Goal: Task Accomplishment & Management: Manage account settings

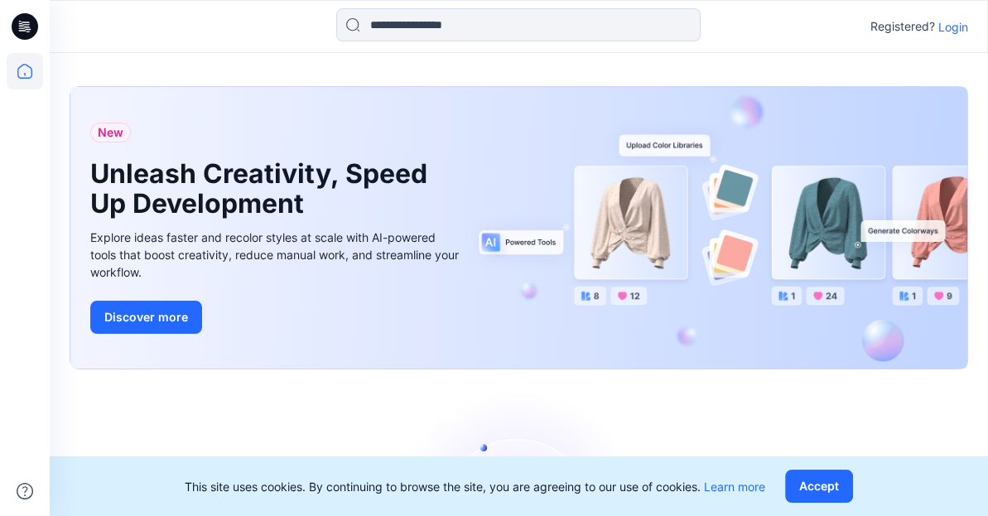
click at [957, 26] on p "Login" at bounding box center [953, 26] width 30 height 17
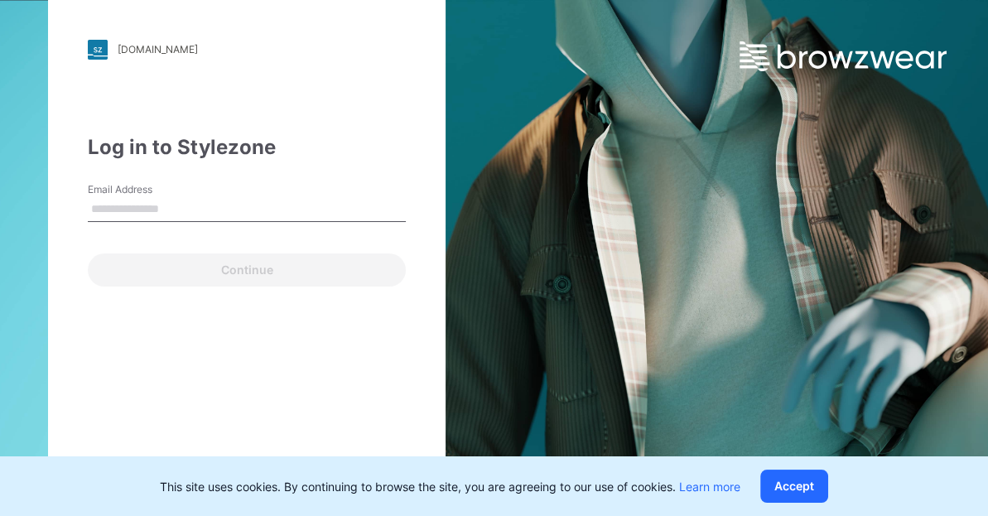
click at [154, 216] on input "Email Address" at bounding box center [247, 209] width 318 height 25
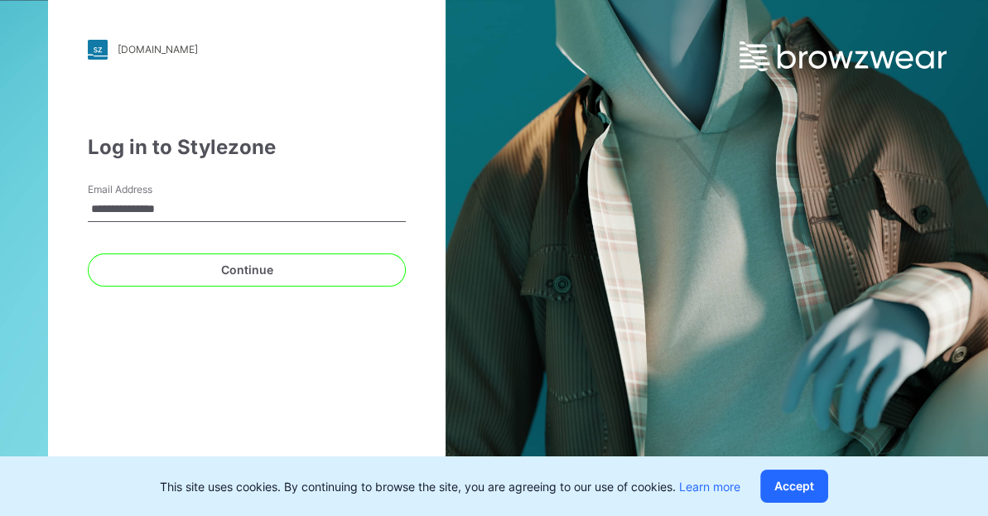
type input "**********"
click at [88, 253] on button "Continue" at bounding box center [247, 269] width 318 height 33
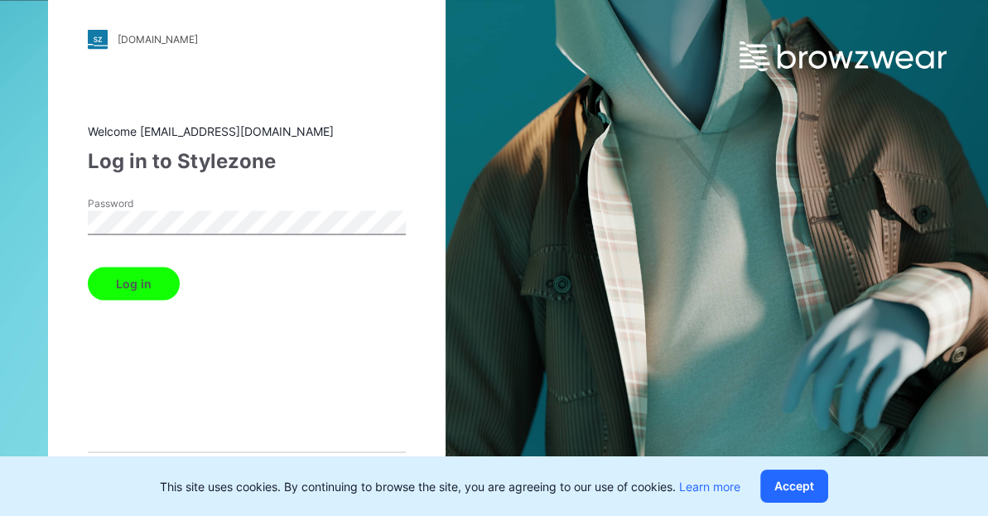
click at [88, 267] on button "Log in" at bounding box center [134, 283] width 92 height 33
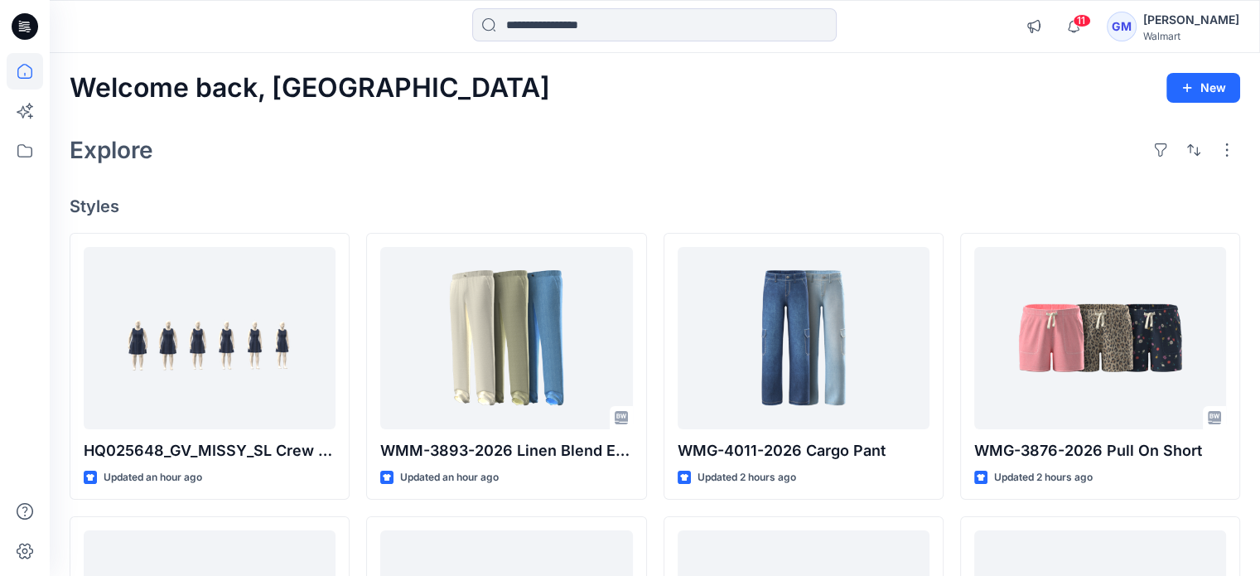
click at [960, 120] on div "Welcome back, Gayan New Explore Styles HQ025648_GV_MISSY_SL Crew Neck Mini Dres…" at bounding box center [655, 570] width 1210 height 1034
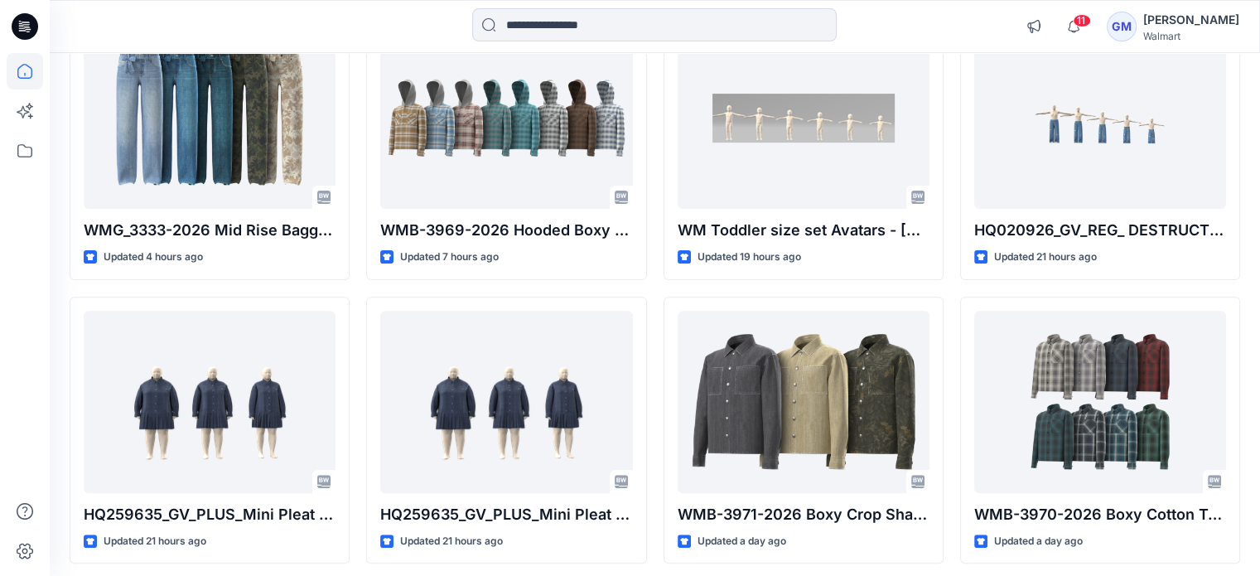
scroll to position [510, 0]
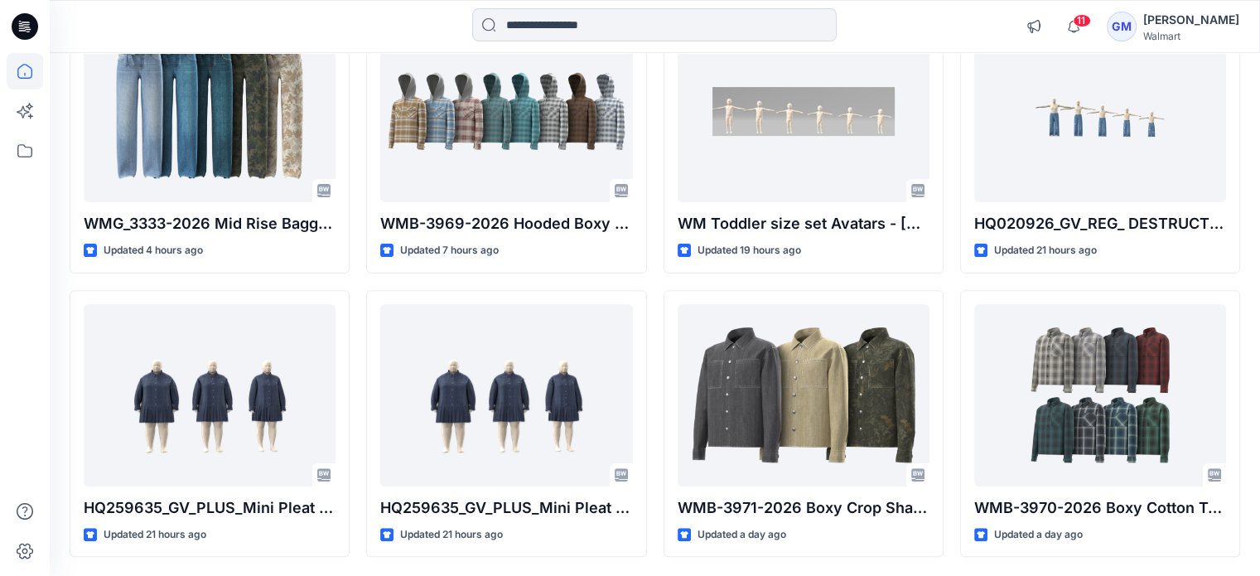
click at [302, 22] on div at bounding box center [201, 26] width 302 height 36
click at [921, 28] on div at bounding box center [654, 26] width 605 height 36
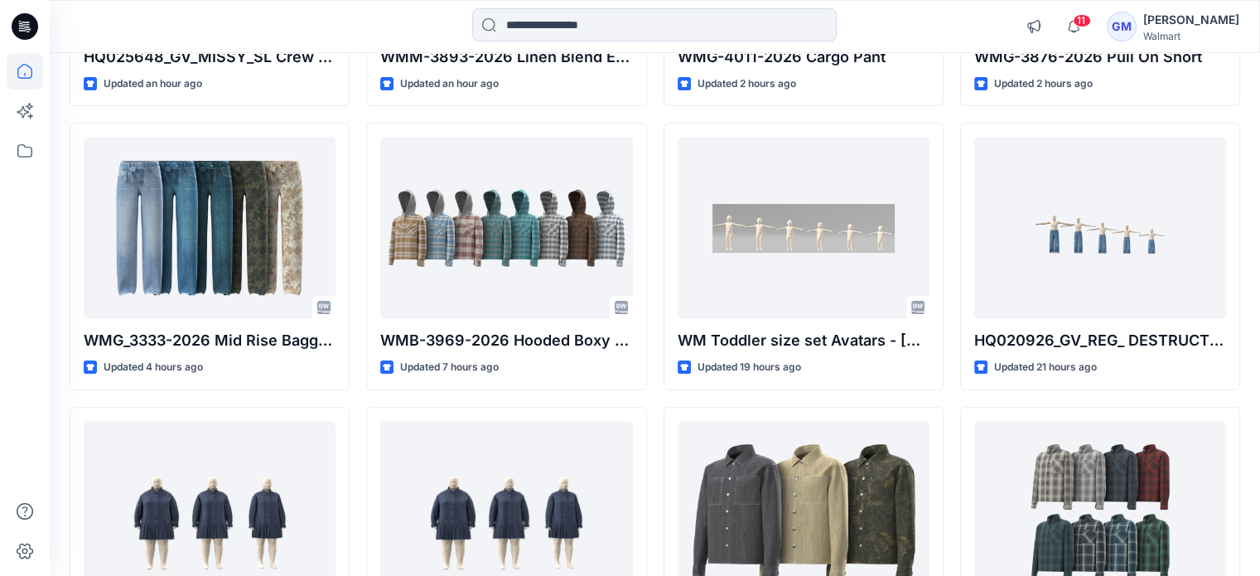
scroll to position [345, 0]
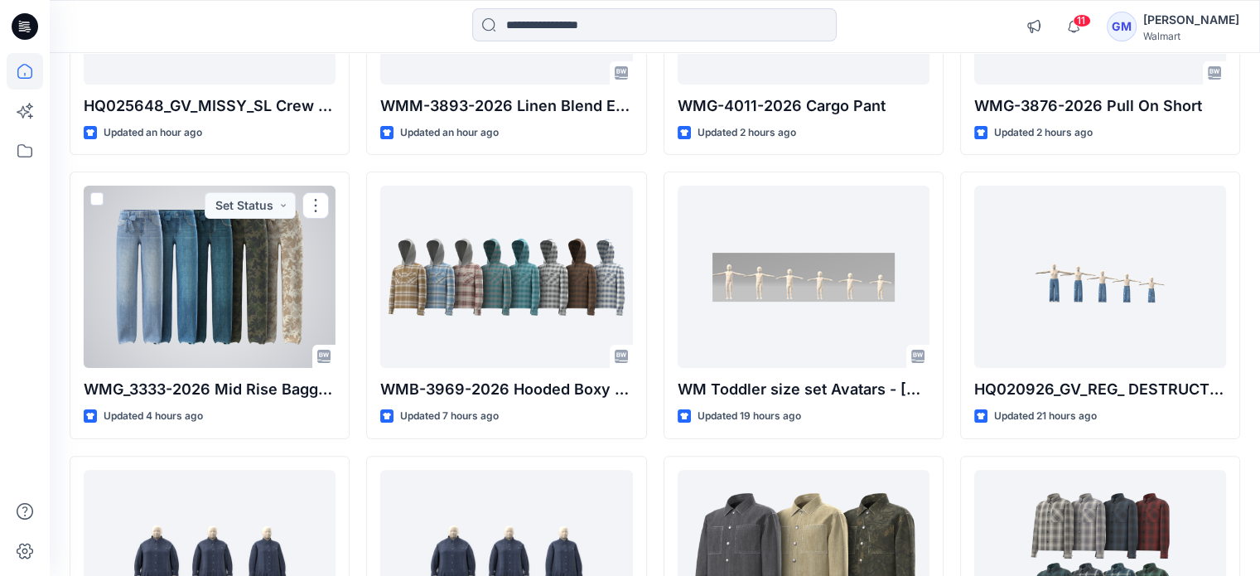
drag, startPoint x: 215, startPoint y: 323, endPoint x: 255, endPoint y: 340, distance: 43.4
click at [217, 324] on div at bounding box center [210, 277] width 252 height 182
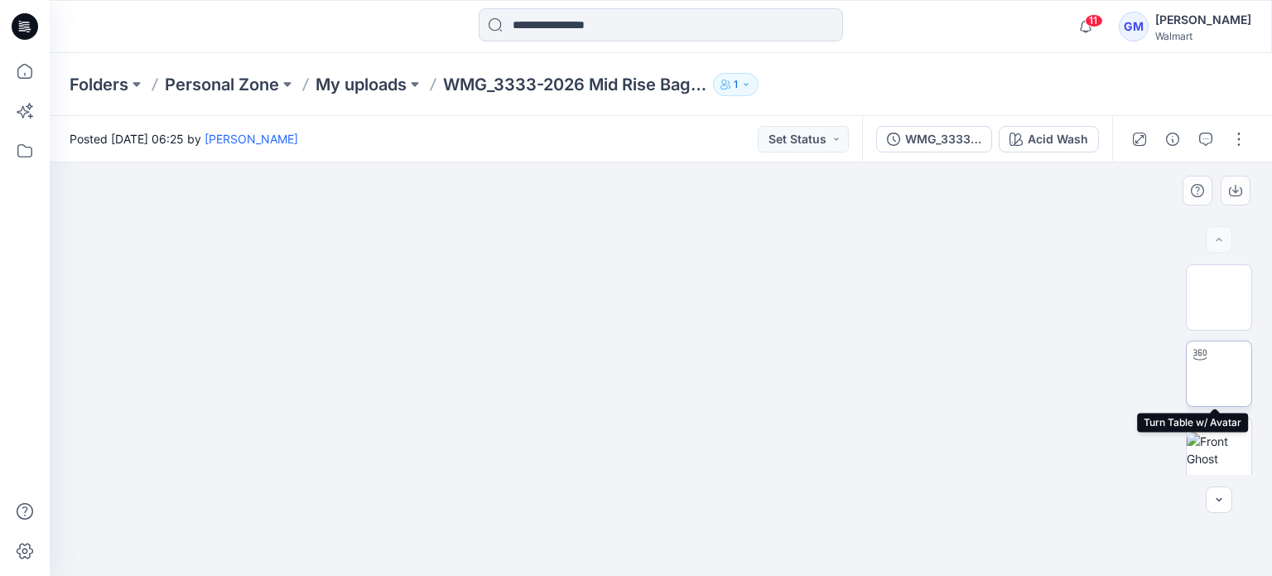
drag, startPoint x: 1215, startPoint y: 367, endPoint x: 1202, endPoint y: 405, distance: 40.3
click at [1209, 369] on img at bounding box center [1219, 373] width 65 height 52
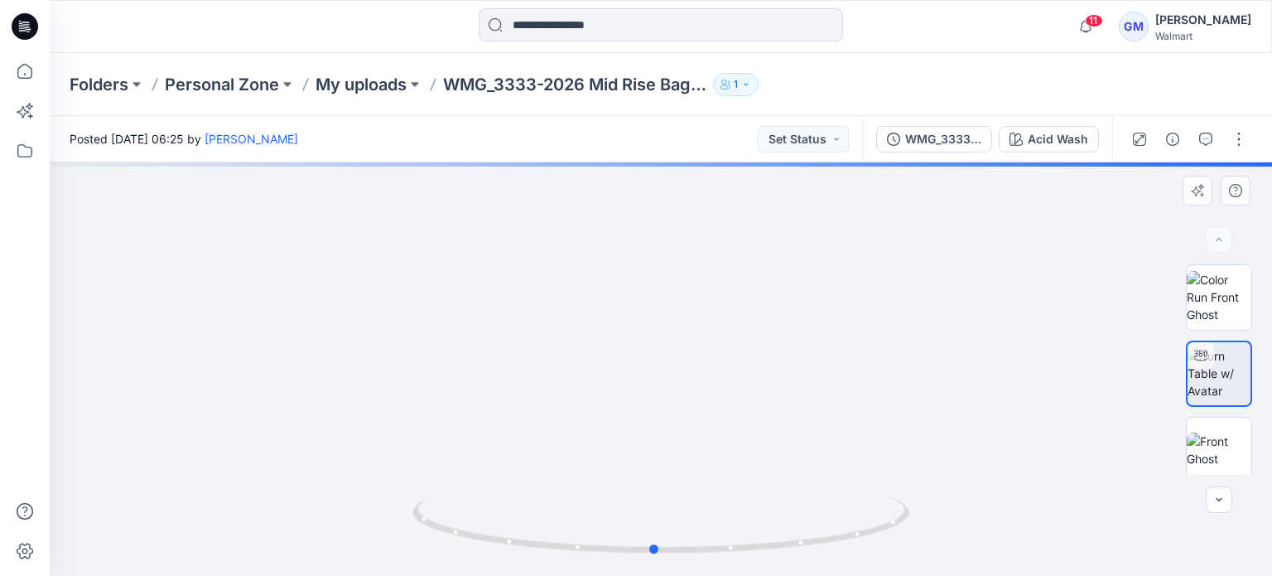
drag, startPoint x: 674, startPoint y: 412, endPoint x: 633, endPoint y: 408, distance: 41.5
click at [659, 421] on div at bounding box center [661, 368] width 1222 height 413
drag, startPoint x: 702, startPoint y: 450, endPoint x: 780, endPoint y: 312, distance: 158.0
drag, startPoint x: 610, startPoint y: 326, endPoint x: 628, endPoint y: 420, distance: 95.3
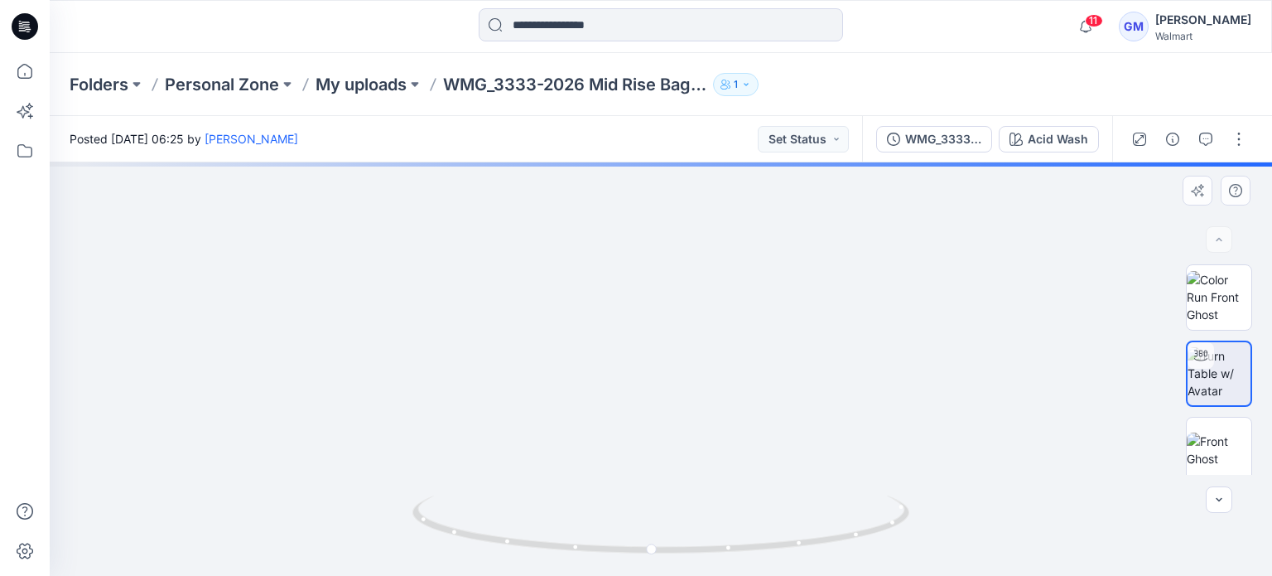
drag, startPoint x: 441, startPoint y: 317, endPoint x: 470, endPoint y: 341, distance: 37.6
drag, startPoint x: 404, startPoint y: 360, endPoint x: 419, endPoint y: 403, distance: 45.6
click at [406, 371] on img at bounding box center [666, 116] width 1386 height 920
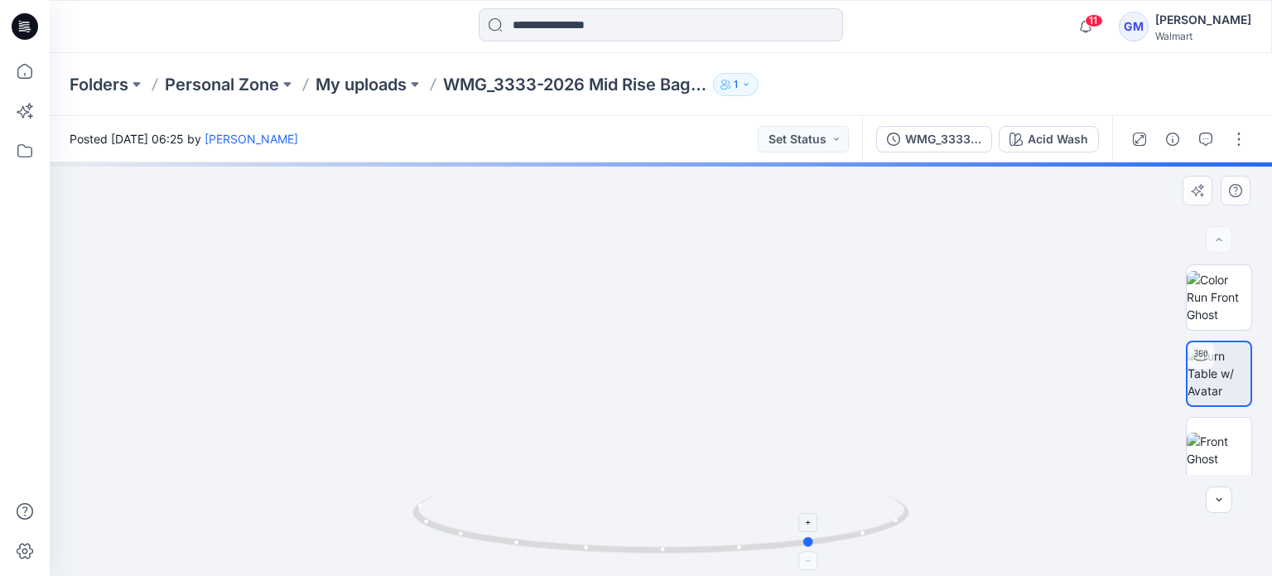
drag, startPoint x: 653, startPoint y: 550, endPoint x: 813, endPoint y: 539, distance: 161.0
click at [813, 539] on circle at bounding box center [810, 542] width 10 height 10
click at [735, 404] on img at bounding box center [661, 228] width 961 height 693
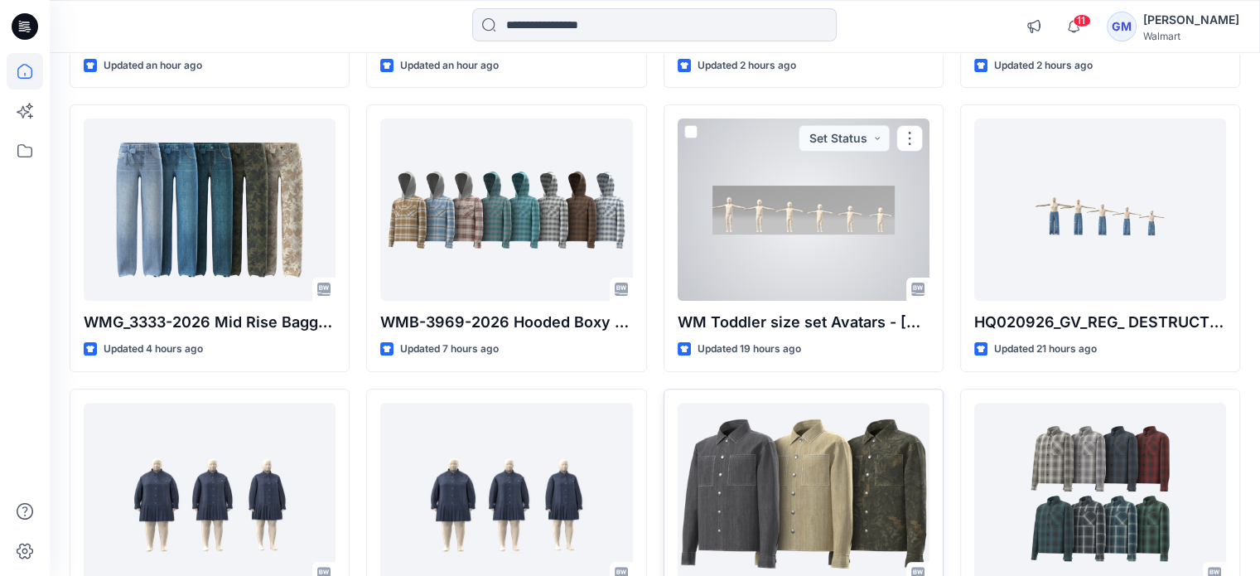
scroll to position [510, 0]
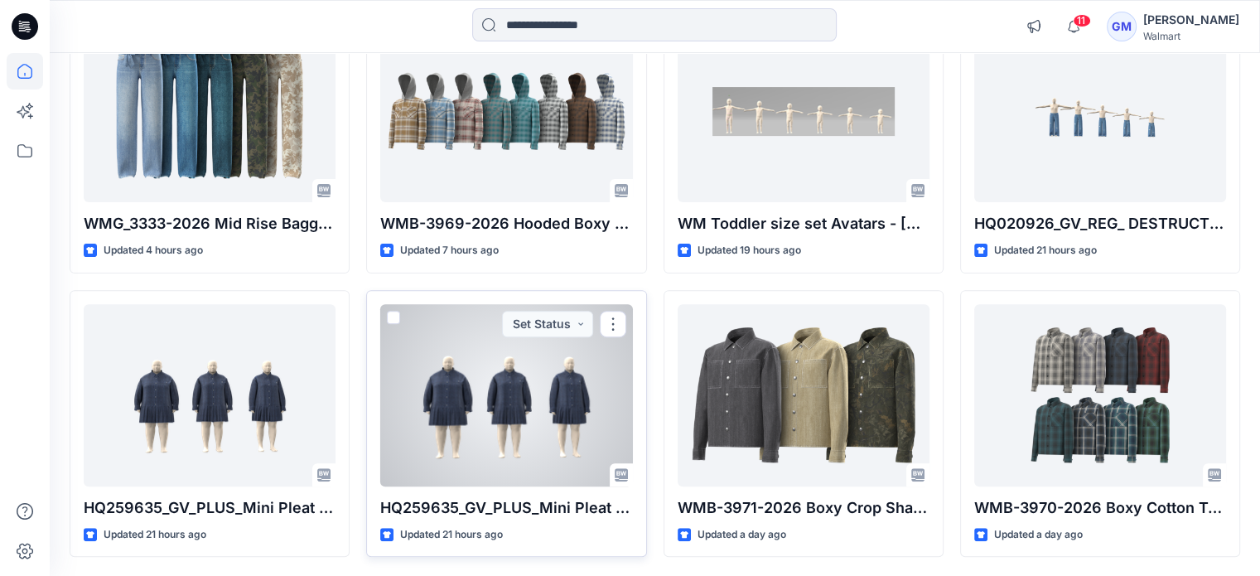
click at [536, 402] on div at bounding box center [506, 395] width 252 height 182
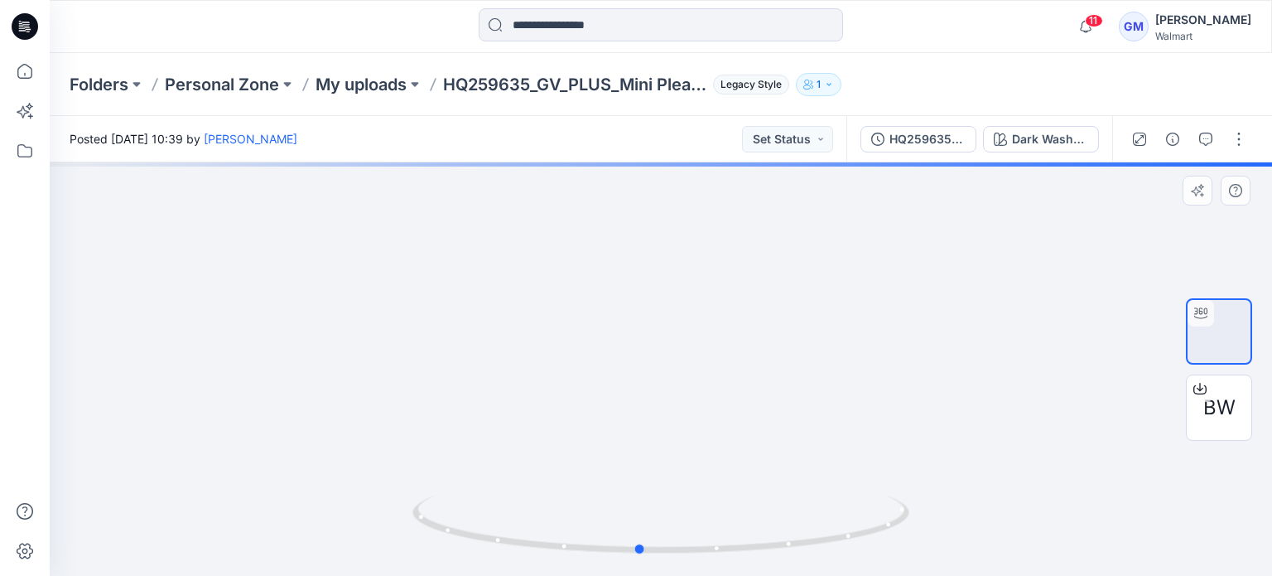
drag, startPoint x: 631, startPoint y: 378, endPoint x: 1104, endPoint y: 360, distance: 473.2
click at [1105, 359] on div at bounding box center [661, 368] width 1222 height 413
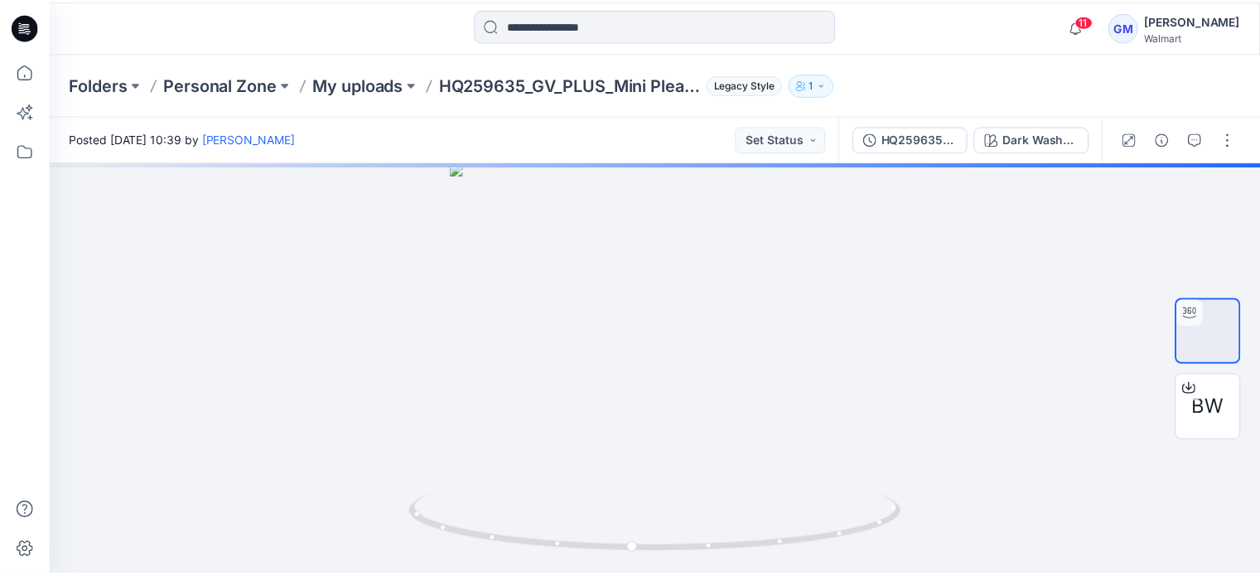
scroll to position [510, 0]
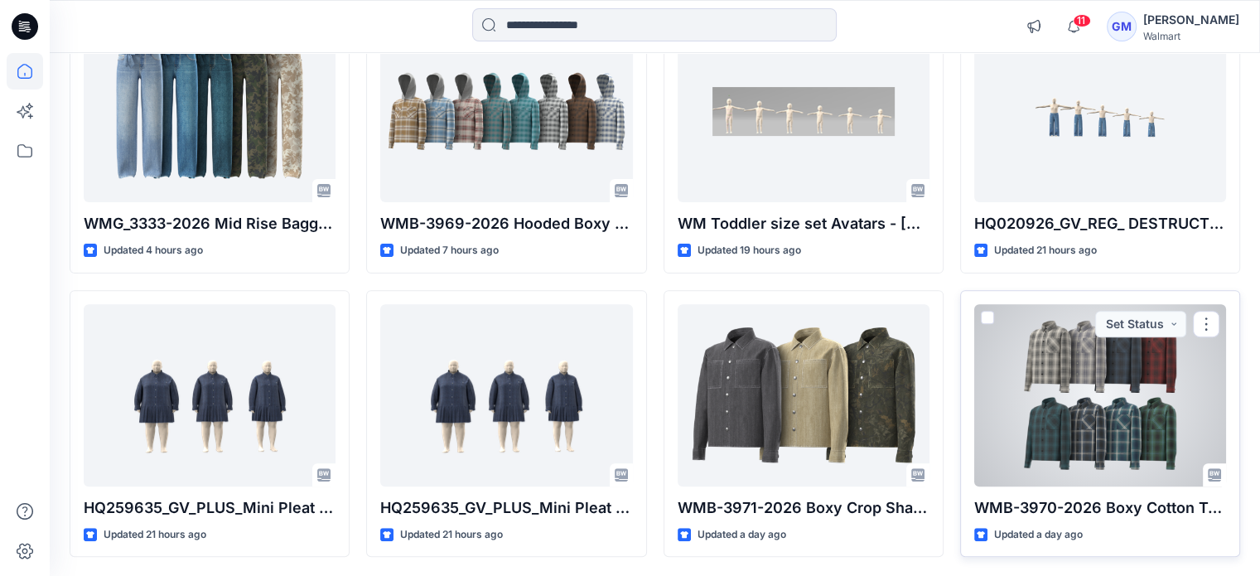
click at [974, 388] on div at bounding box center [1100, 395] width 252 height 182
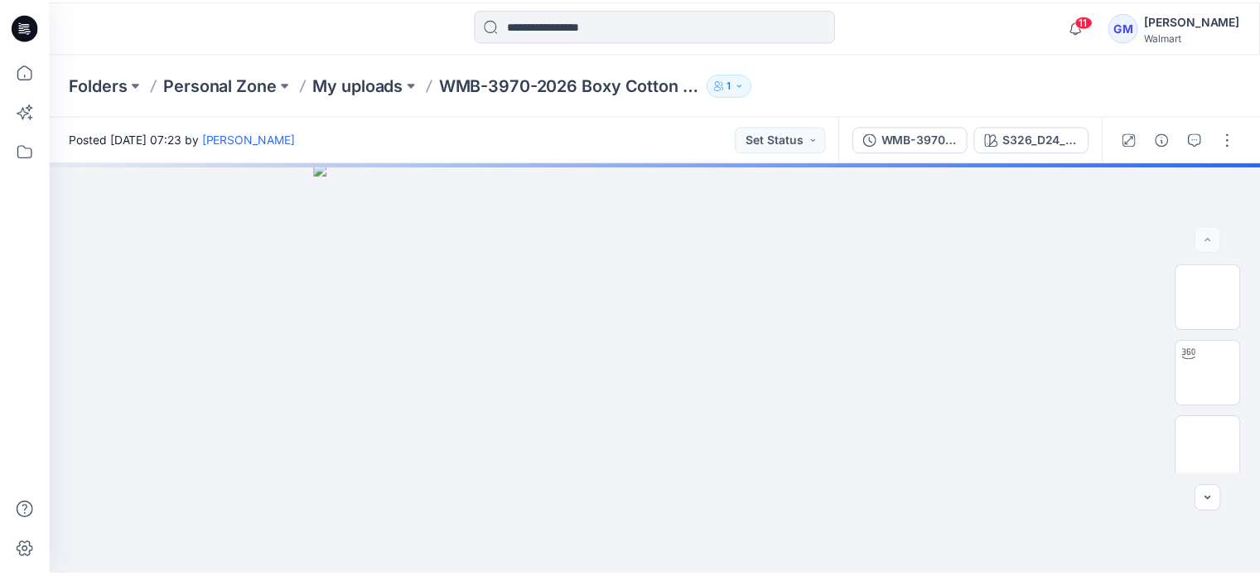
scroll to position [510, 0]
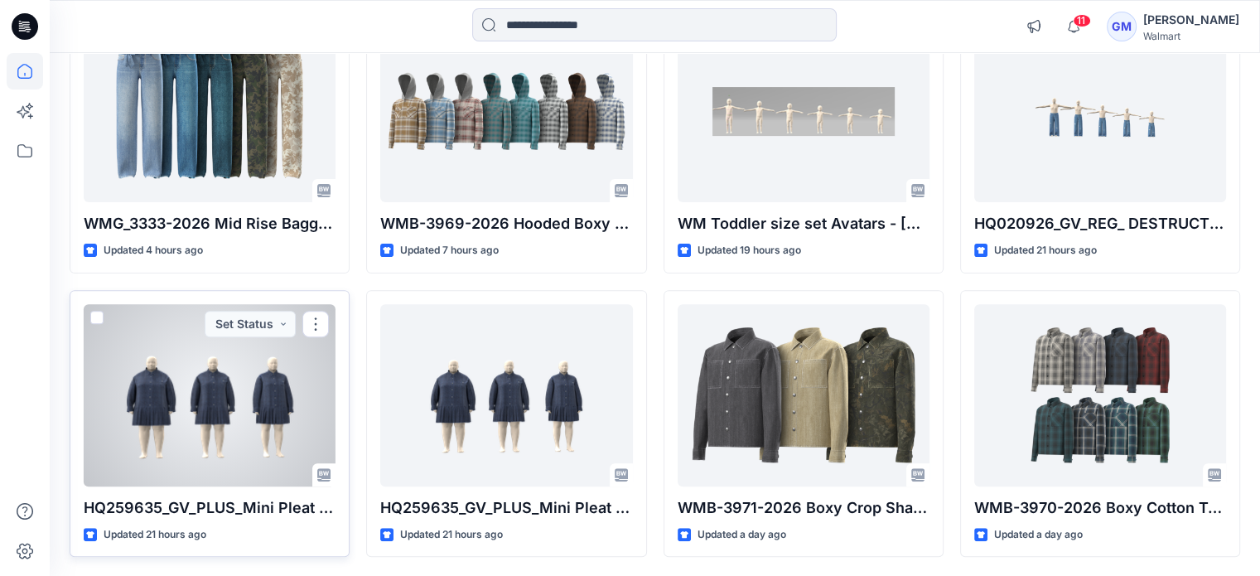
click at [226, 362] on div at bounding box center [210, 395] width 252 height 182
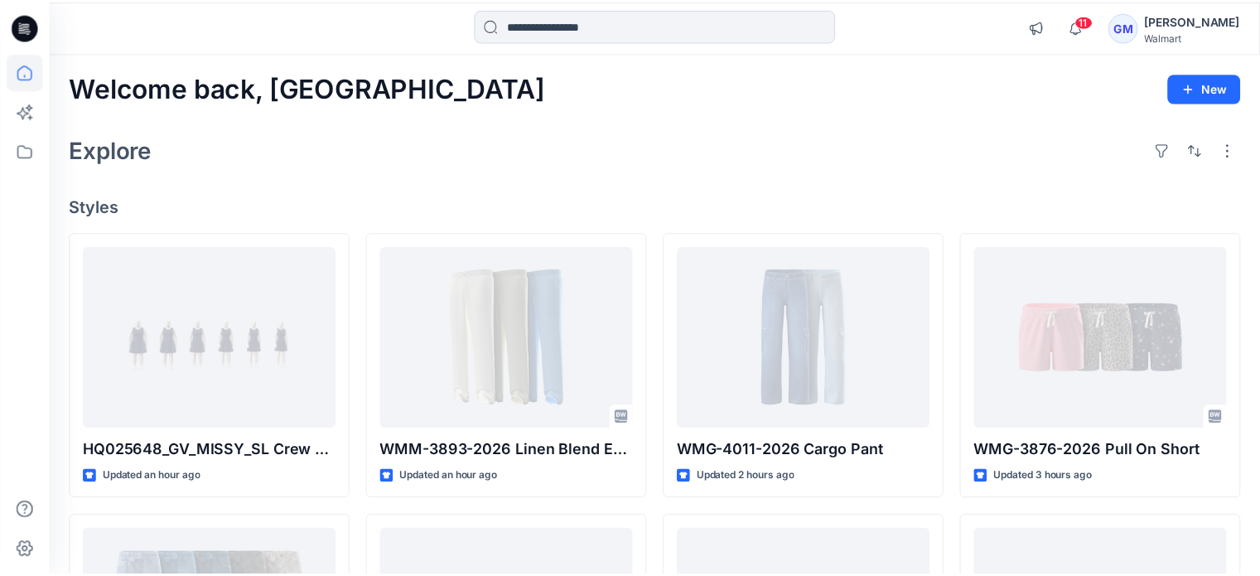
scroll to position [510, 0]
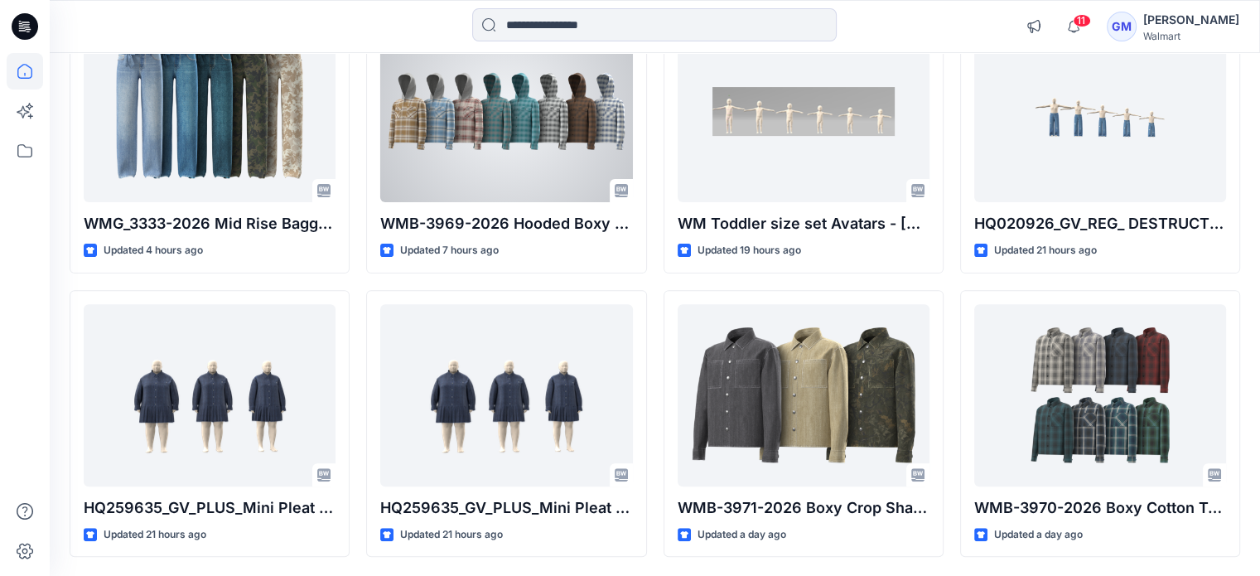
click at [451, 140] on div at bounding box center [506, 111] width 252 height 182
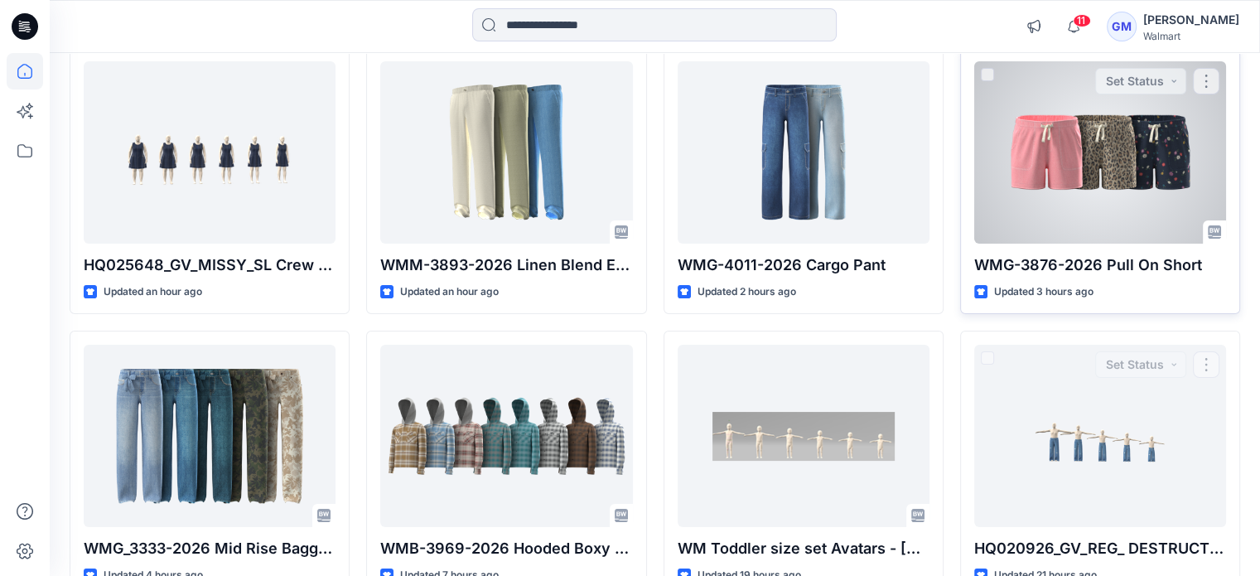
scroll to position [179, 0]
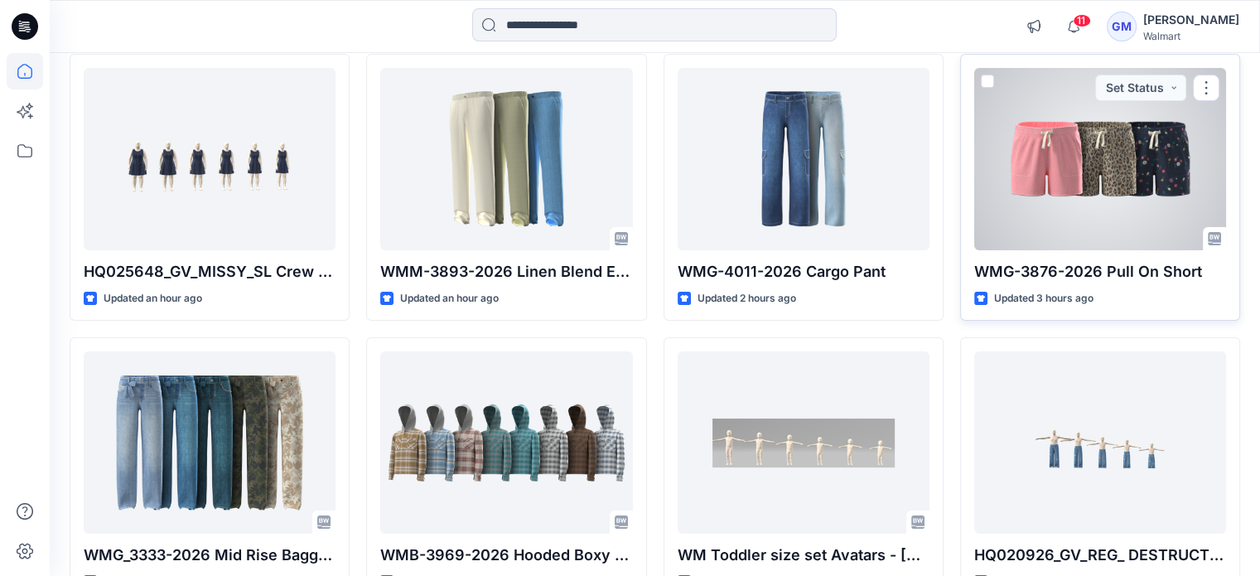
click at [1088, 181] on div at bounding box center [1100, 159] width 252 height 182
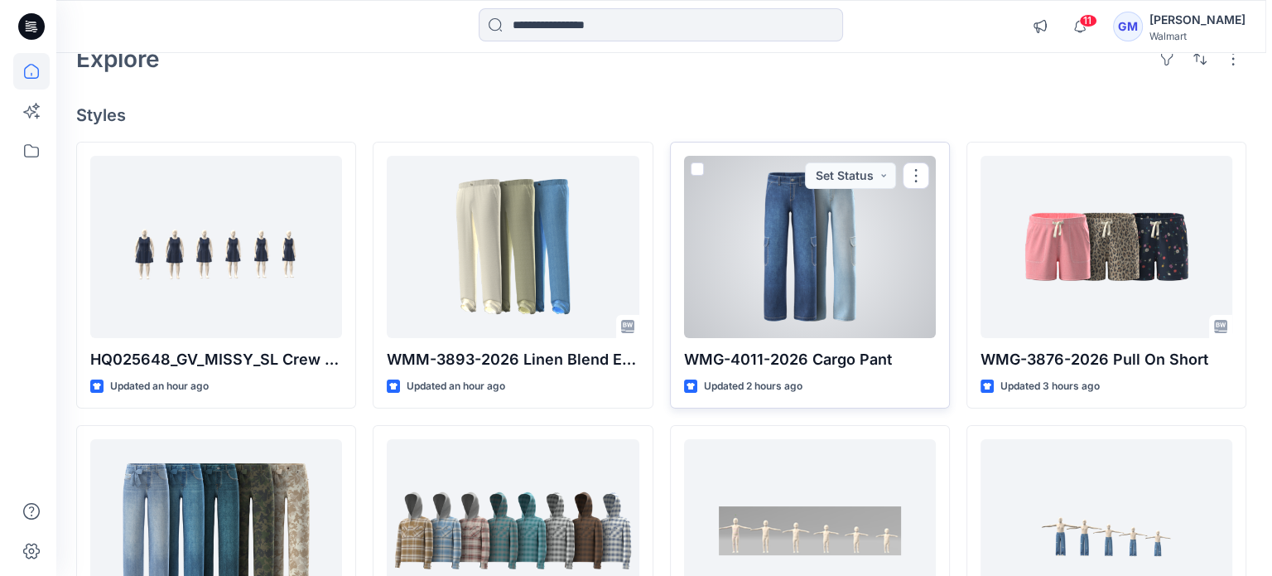
scroll to position [83, 0]
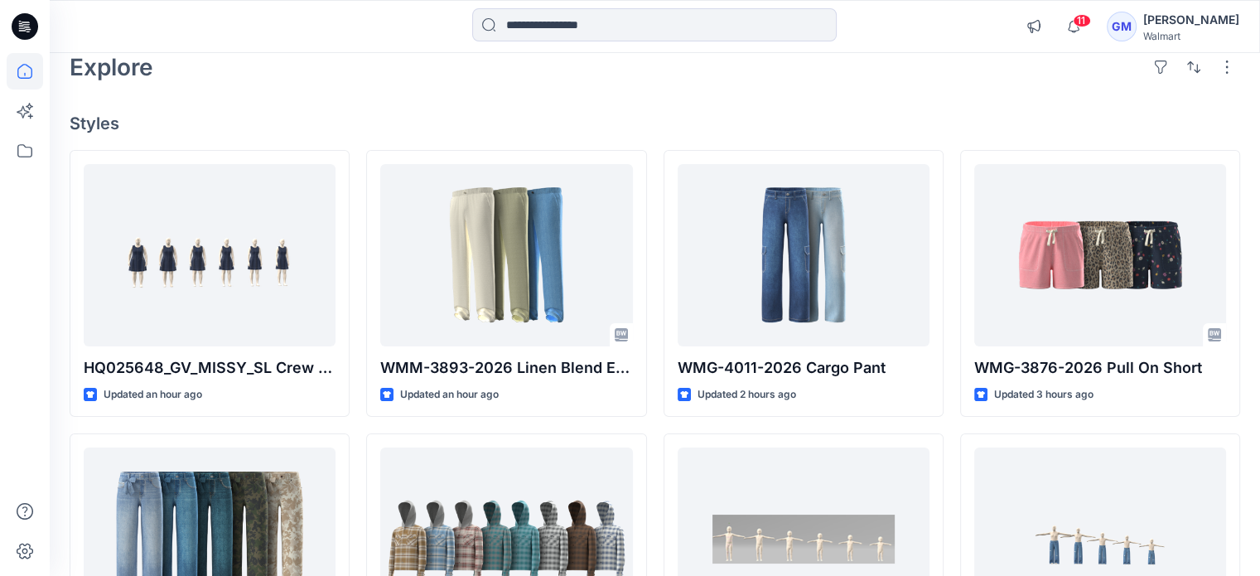
click at [1143, 22] on div "Gayan Mahawithanalage" at bounding box center [1191, 20] width 96 height 20
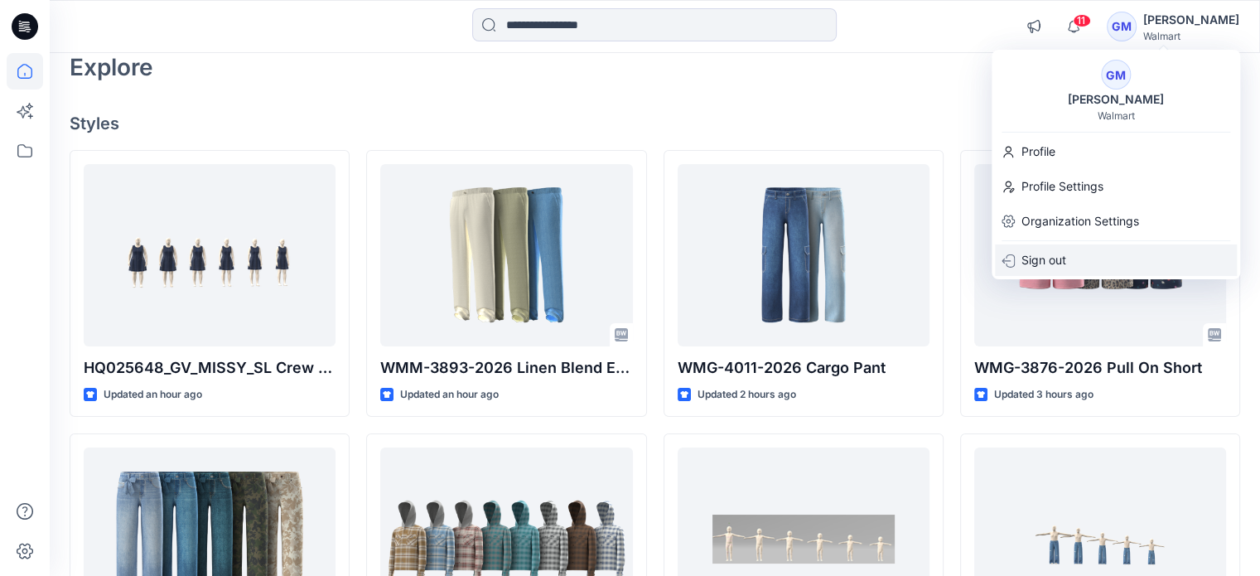
click at [1060, 261] on p "Sign out" at bounding box center [1043, 259] width 45 height 31
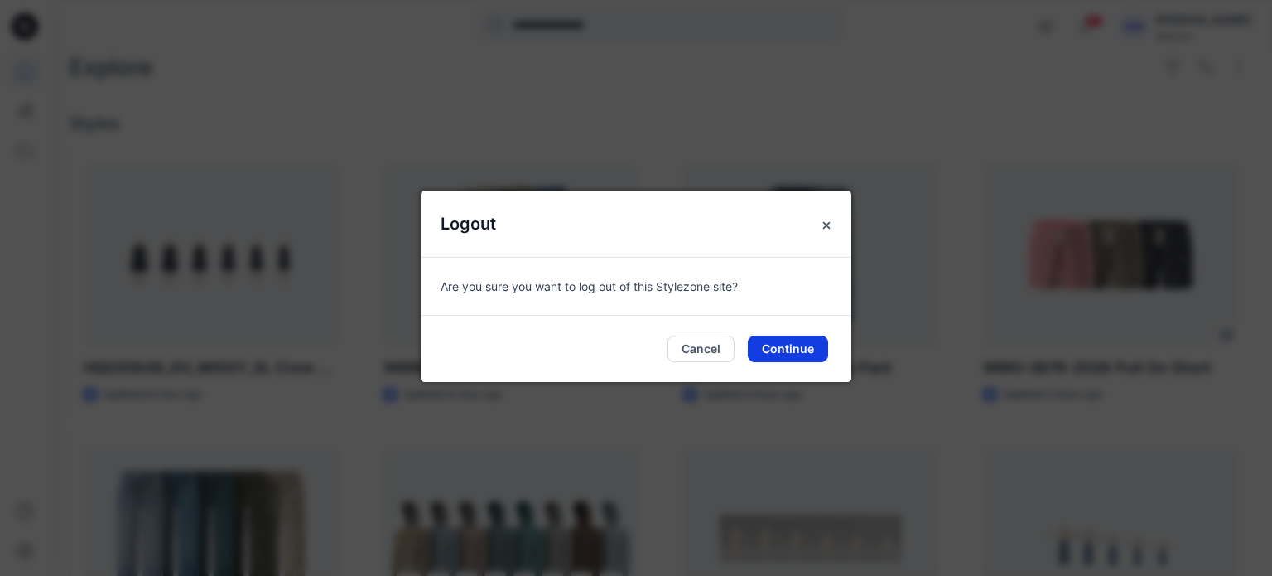
click at [797, 345] on button "Continue" at bounding box center [788, 348] width 80 height 27
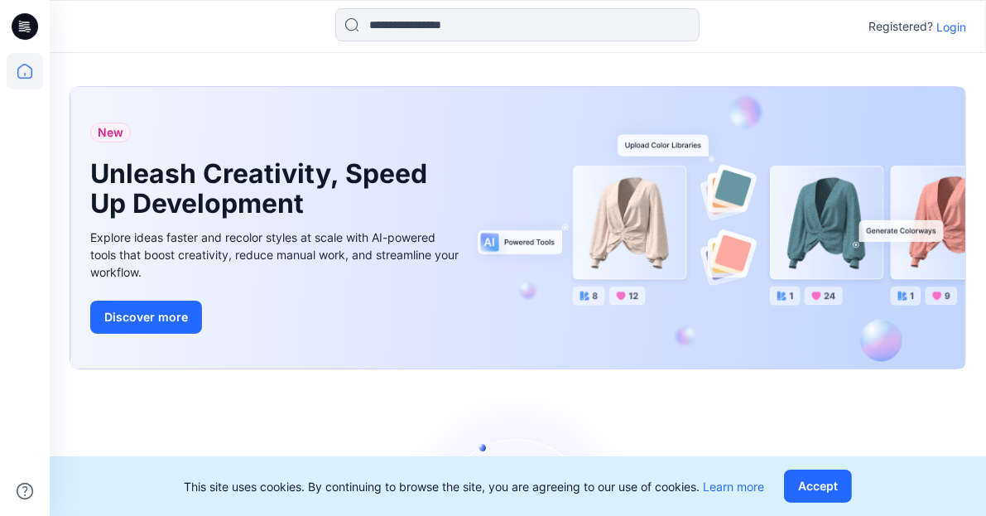
click at [961, 26] on p "Login" at bounding box center [952, 26] width 30 height 17
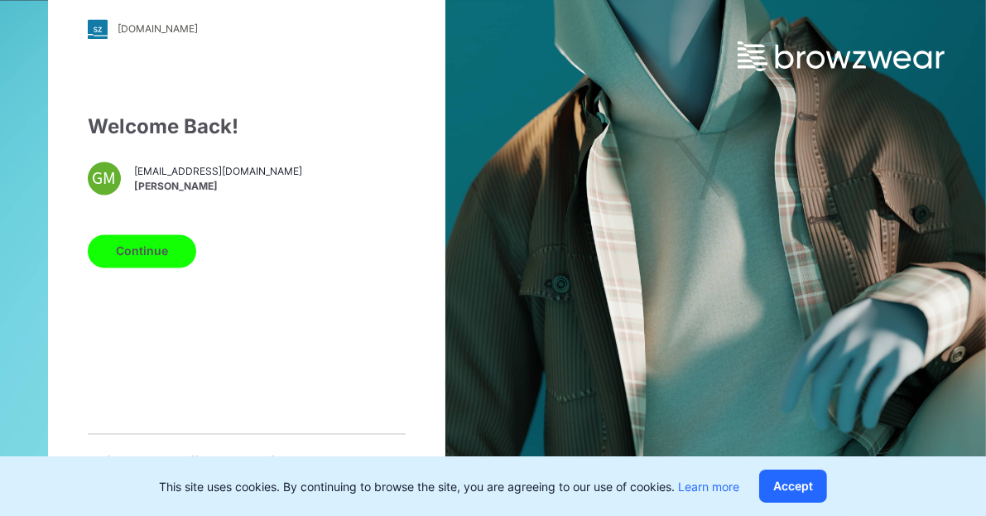
drag, startPoint x: 184, startPoint y: 188, endPoint x: 187, endPoint y: 212, distance: 24.2
click at [186, 186] on div "gayan@epicbd.com Gayan Mahawithanalage" at bounding box center [218, 179] width 168 height 31
drag, startPoint x: 152, startPoint y: 251, endPoint x: 467, endPoint y: 248, distance: 315.6
click at [156, 251] on button "Continue" at bounding box center [142, 250] width 108 height 33
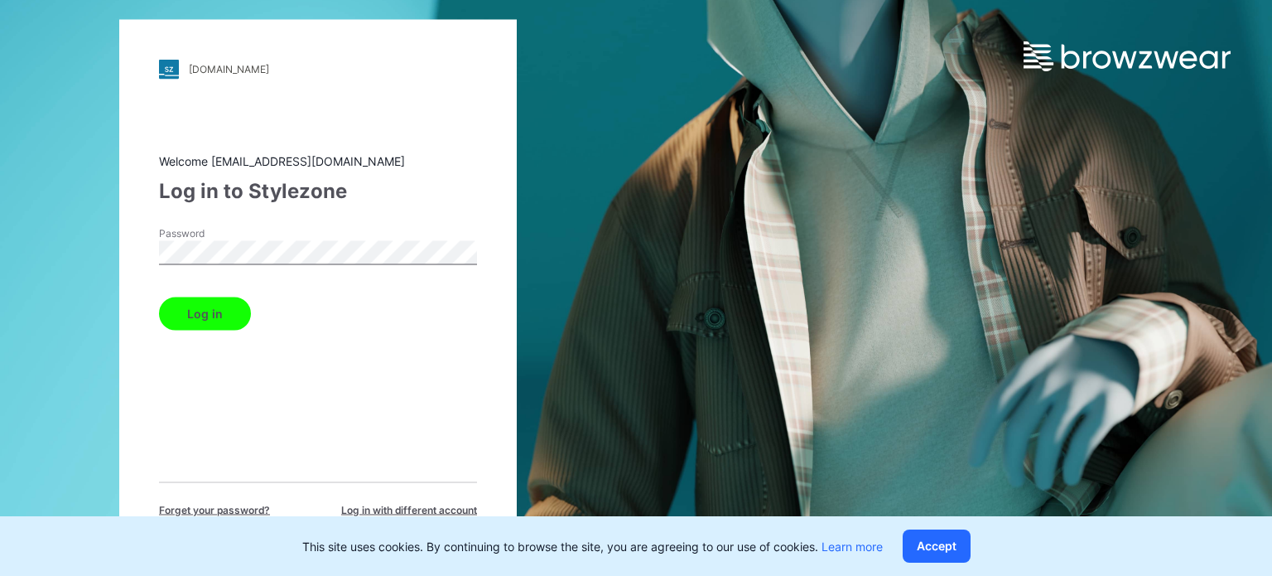
click at [159, 296] on button "Log in" at bounding box center [205, 312] width 92 height 33
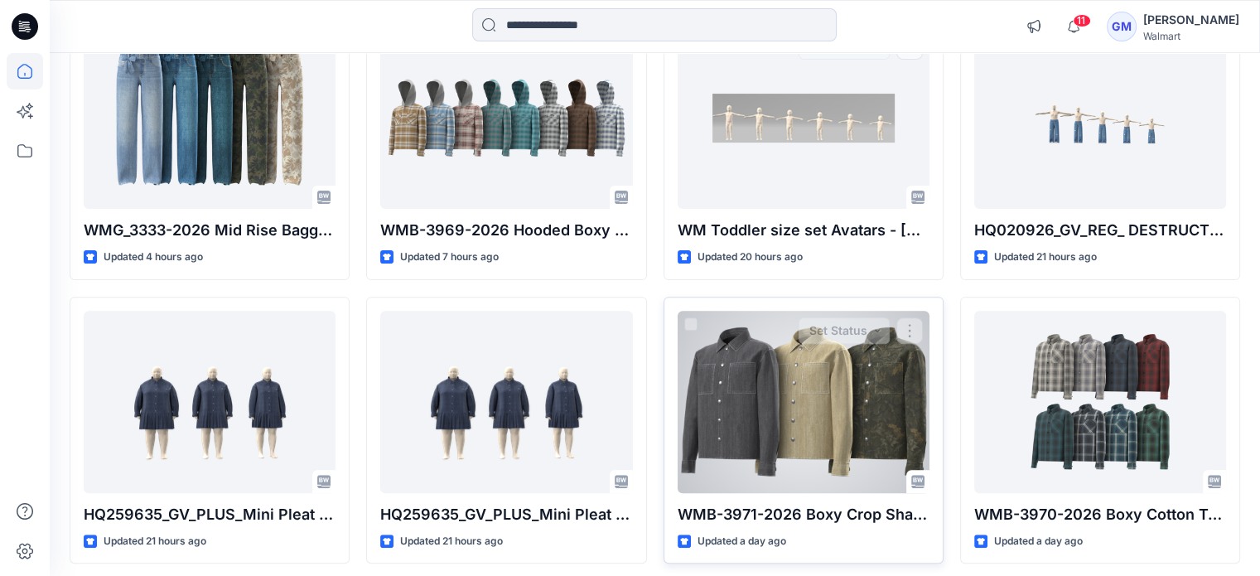
scroll to position [510, 0]
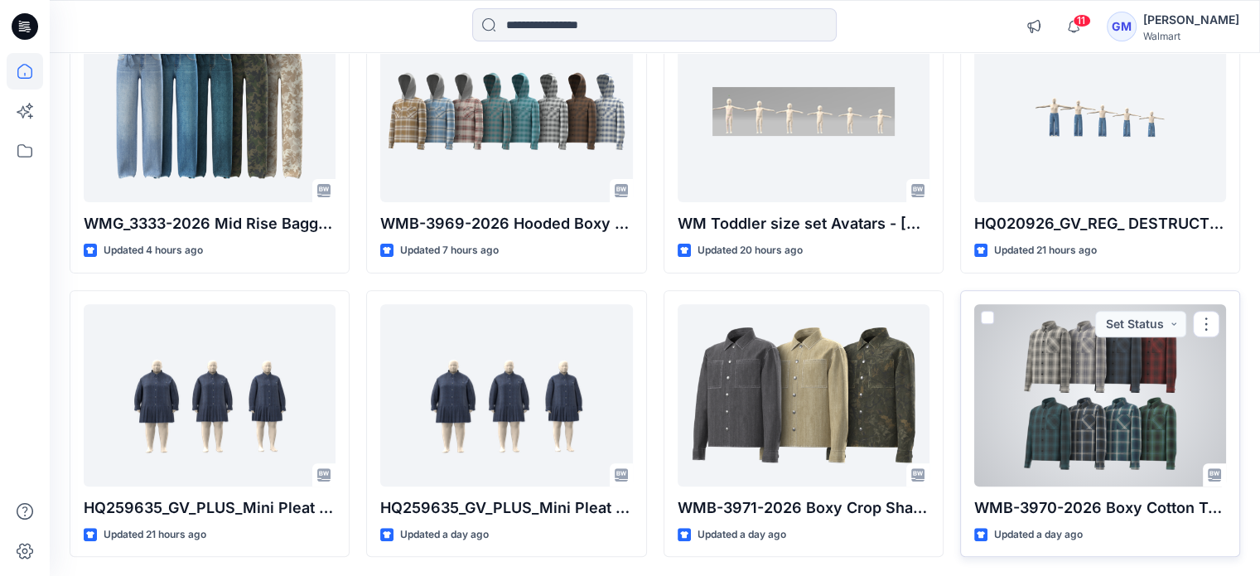
click at [986, 396] on div at bounding box center [1100, 395] width 252 height 182
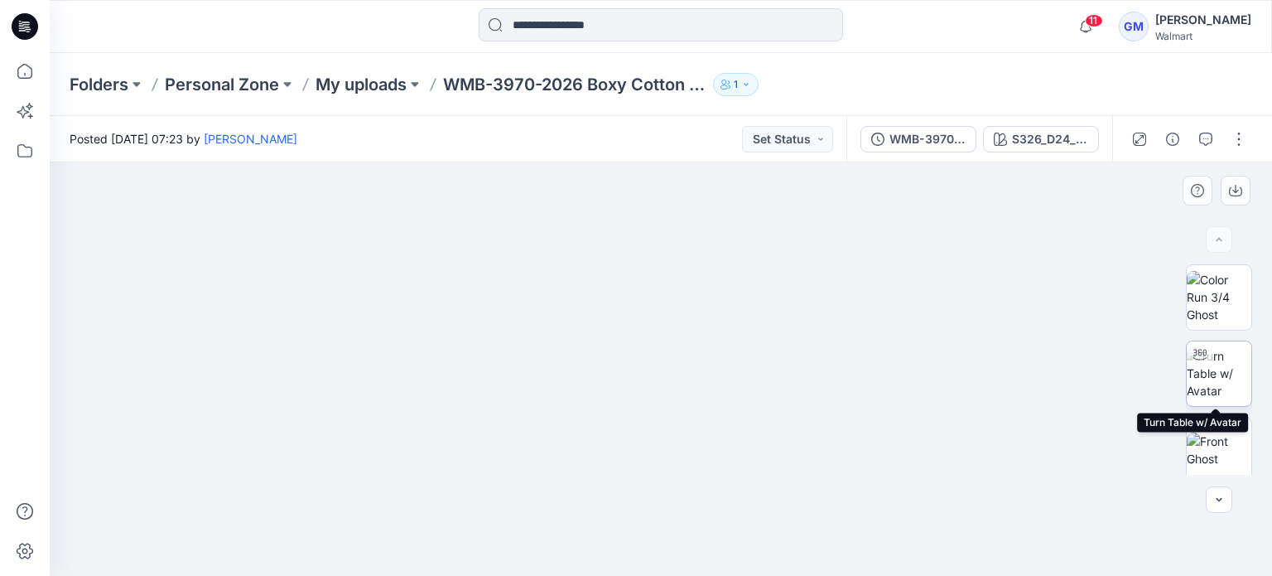
drag, startPoint x: 1206, startPoint y: 361, endPoint x: 1207, endPoint y: 401, distance: 39.8
click at [986, 368] on div at bounding box center [1219, 373] width 66 height 66
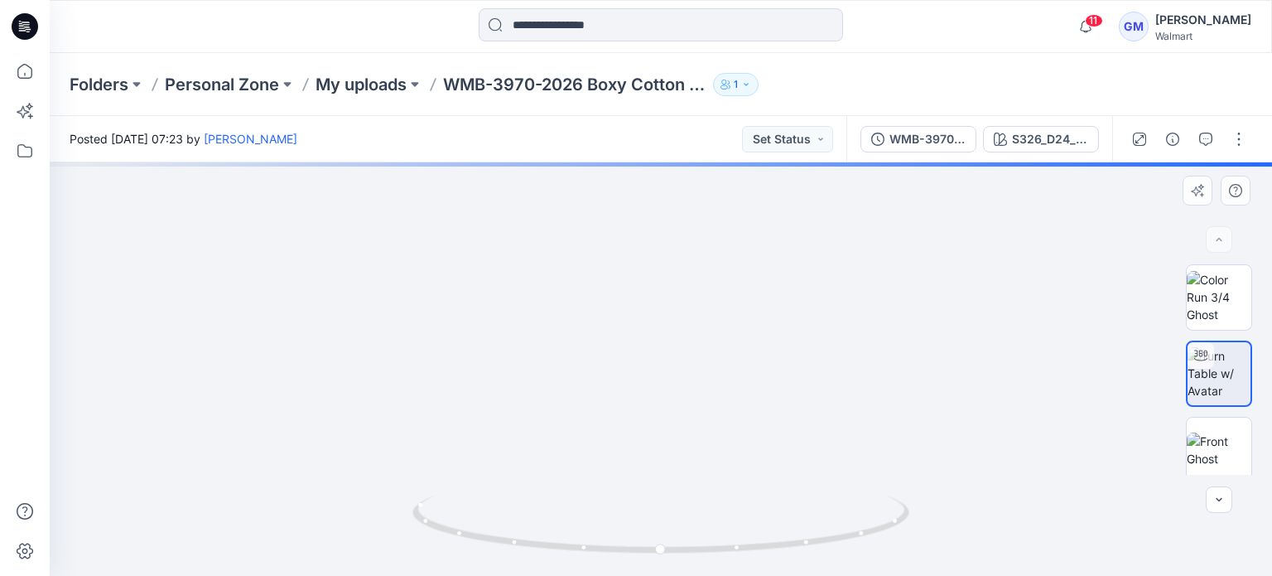
drag, startPoint x: 657, startPoint y: 268, endPoint x: 680, endPoint y: 394, distance: 128.0
click at [680, 397] on img at bounding box center [660, 250] width 1143 height 653
drag, startPoint x: 560, startPoint y: 361, endPoint x: 660, endPoint y: 417, distance: 114.5
click at [663, 397] on img at bounding box center [660, 297] width 899 height 557
drag, startPoint x: 591, startPoint y: 554, endPoint x: 523, endPoint y: 465, distance: 112.3
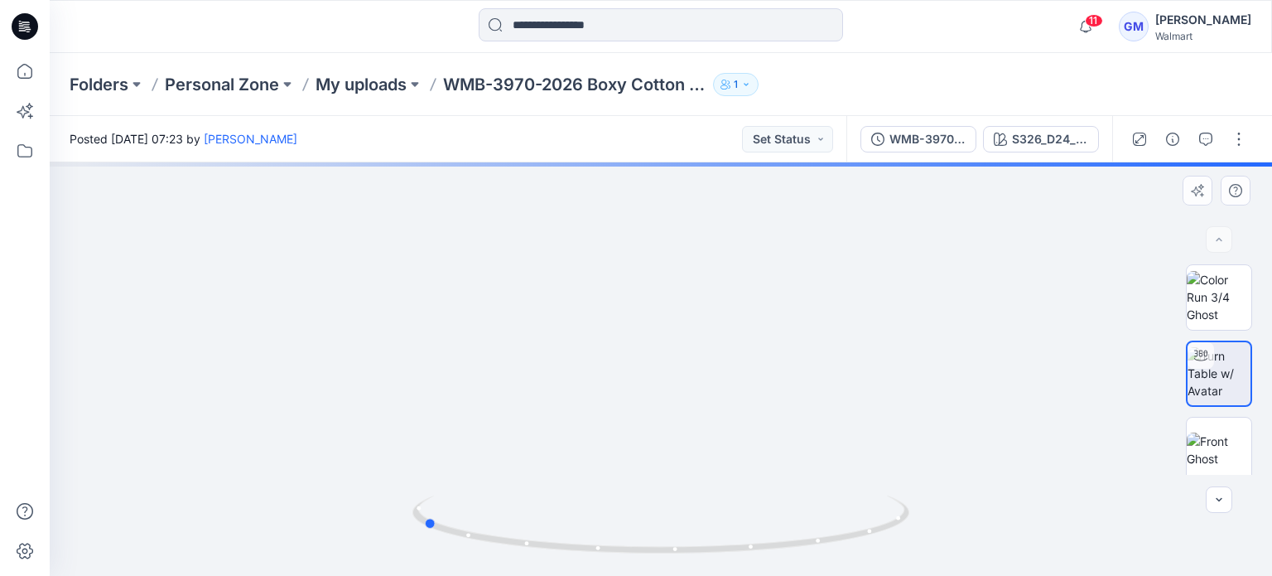
click at [378, 495] on div at bounding box center [661, 368] width 1222 height 413
drag, startPoint x: 782, startPoint y: 337, endPoint x: 923, endPoint y: 369, distance: 144.5
click at [986, 354] on div at bounding box center [661, 368] width 1222 height 413
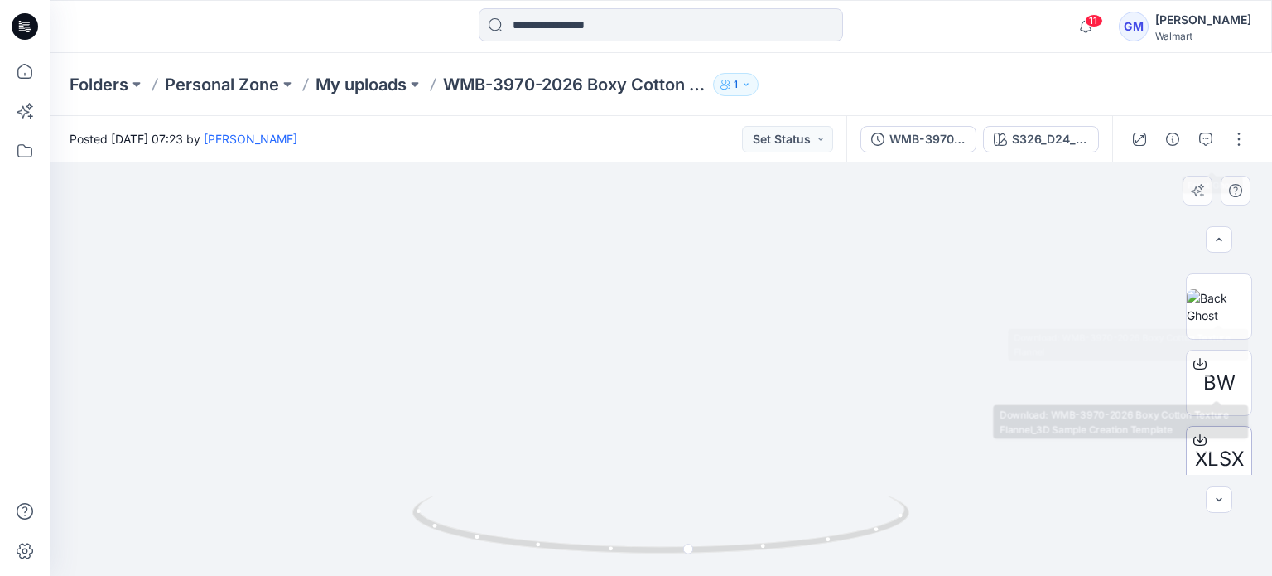
scroll to position [312, 0]
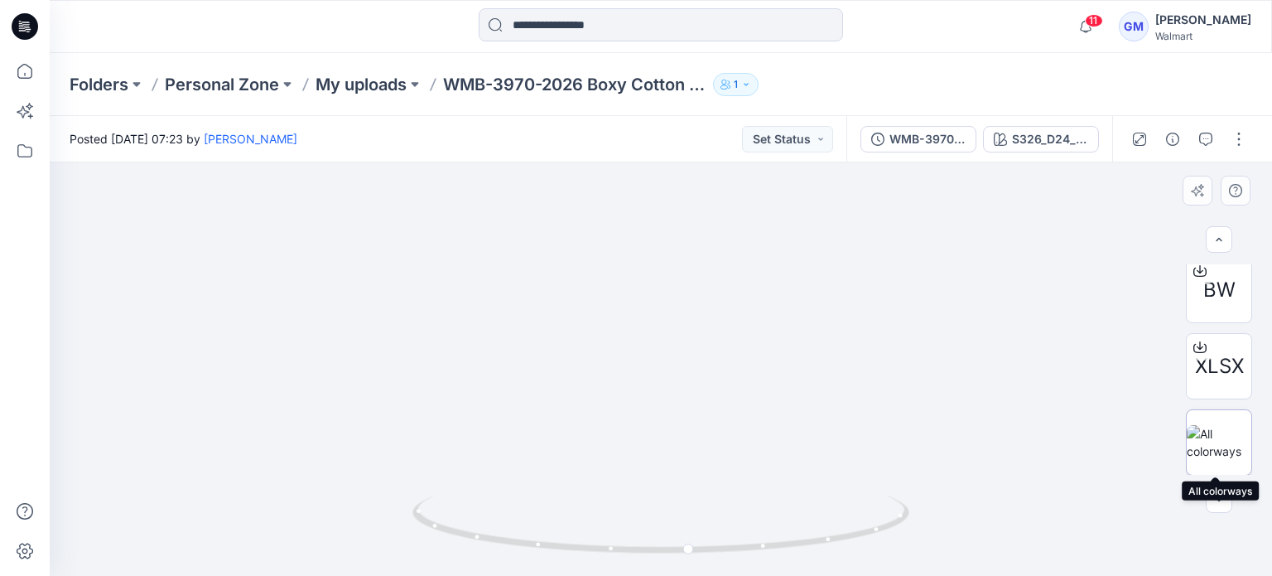
click at [986, 450] on img at bounding box center [1219, 442] width 65 height 35
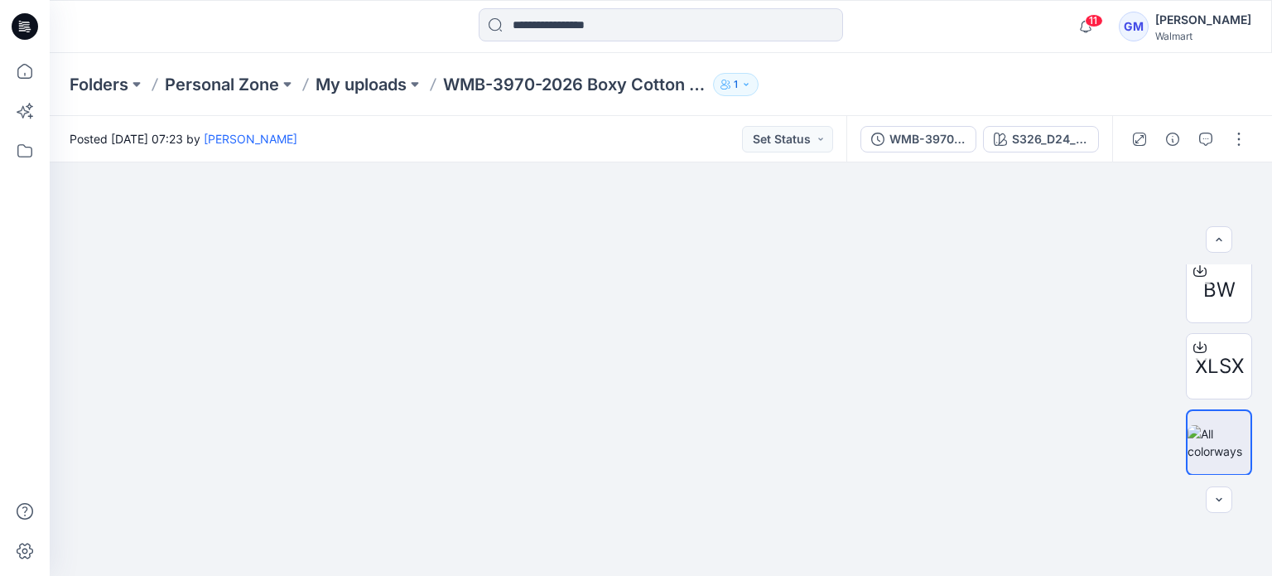
click at [986, 22] on div "Gayan Mahawithanalage" at bounding box center [1203, 20] width 96 height 20
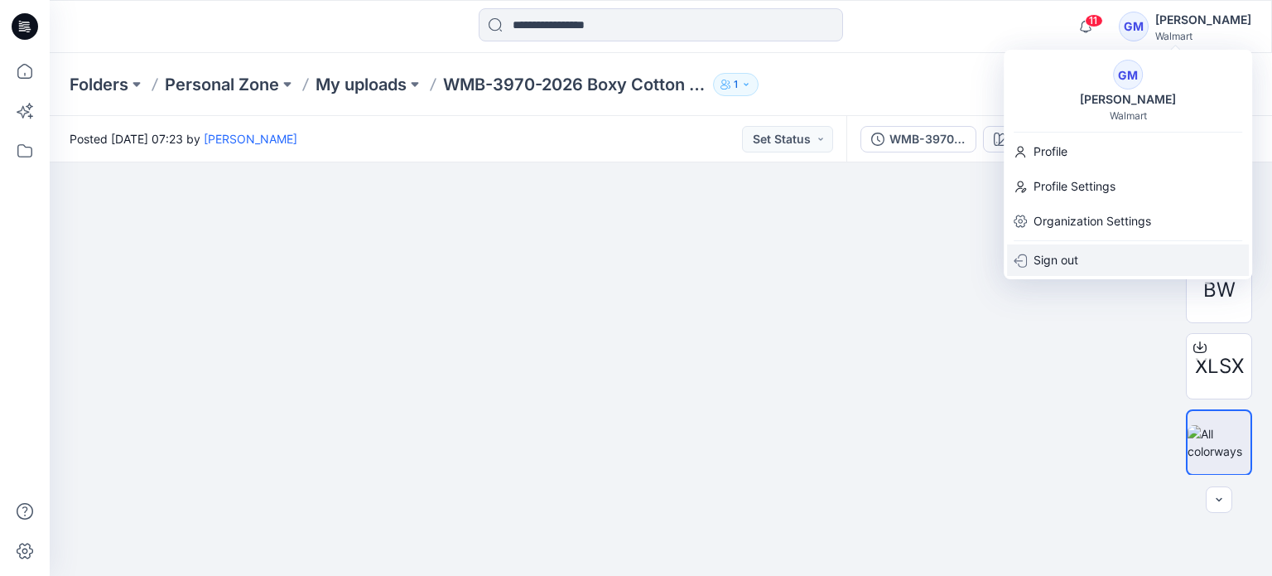
click at [986, 263] on p "Sign out" at bounding box center [1056, 259] width 45 height 31
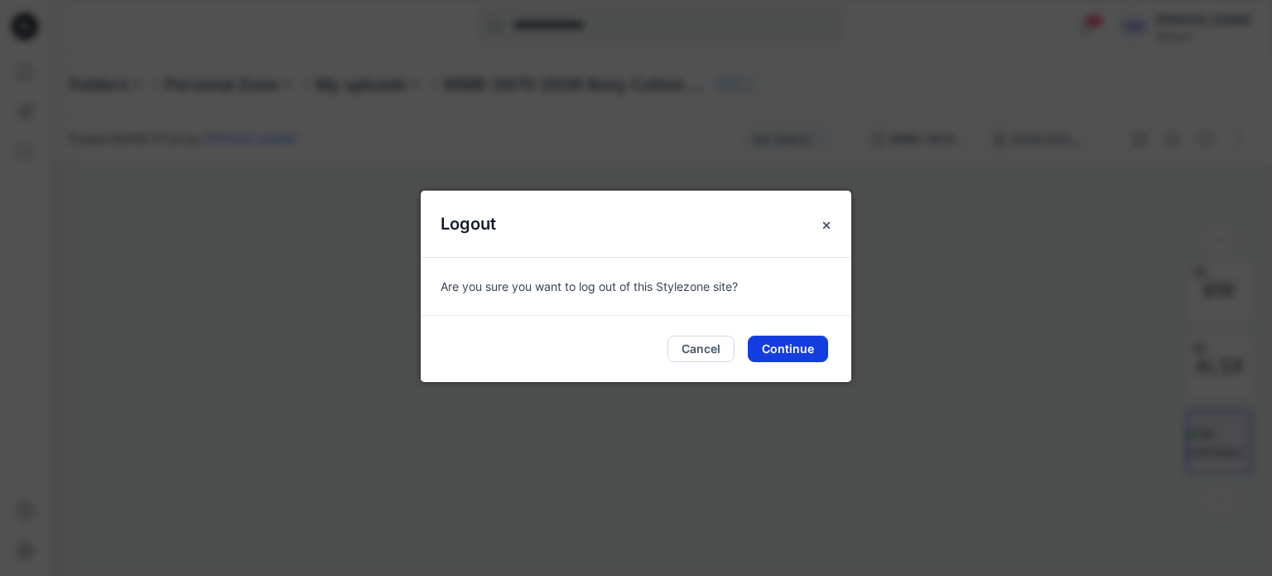
click at [807, 347] on button "Continue" at bounding box center [788, 348] width 80 height 27
